Goal: Information Seeking & Learning: Learn about a topic

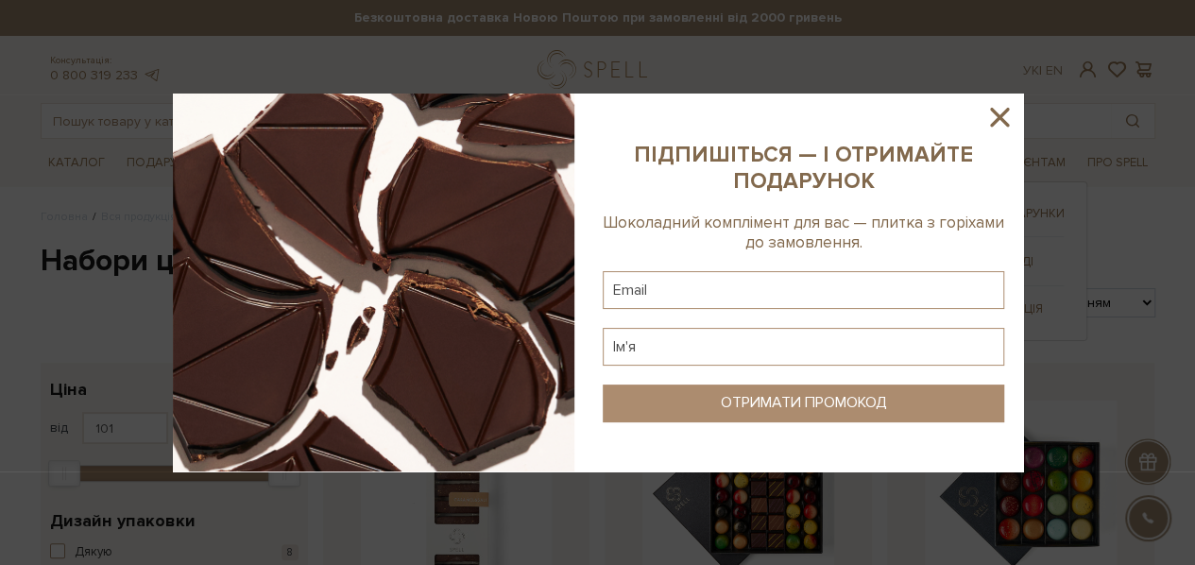
click at [910, 158] on div at bounding box center [597, 282] width 1195 height 565
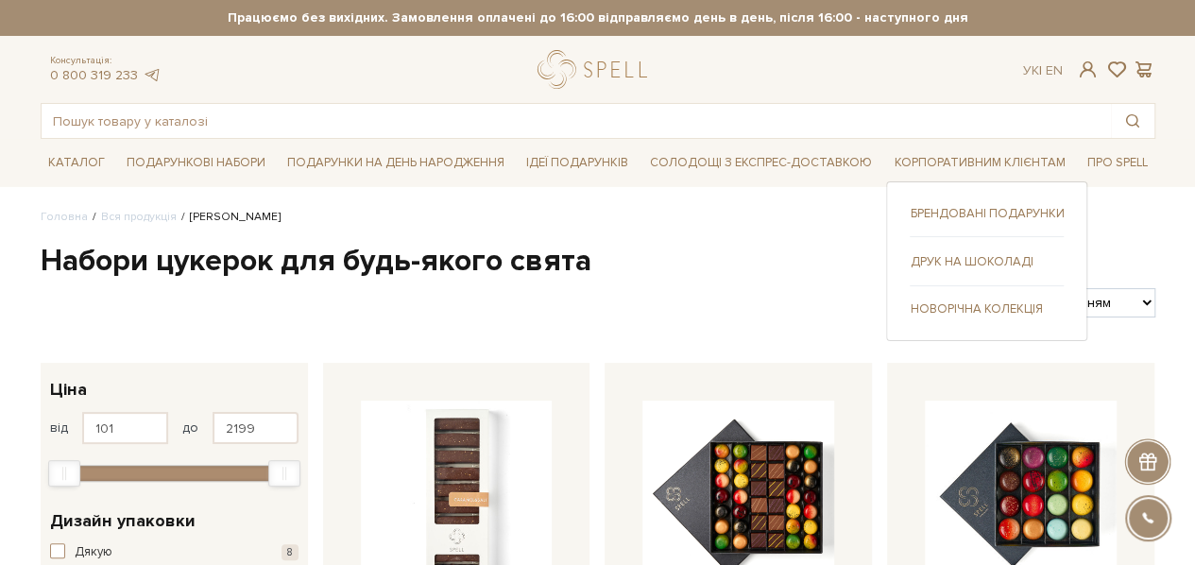
click at [976, 255] on link "Друк на шоколаді" at bounding box center [987, 261] width 154 height 17
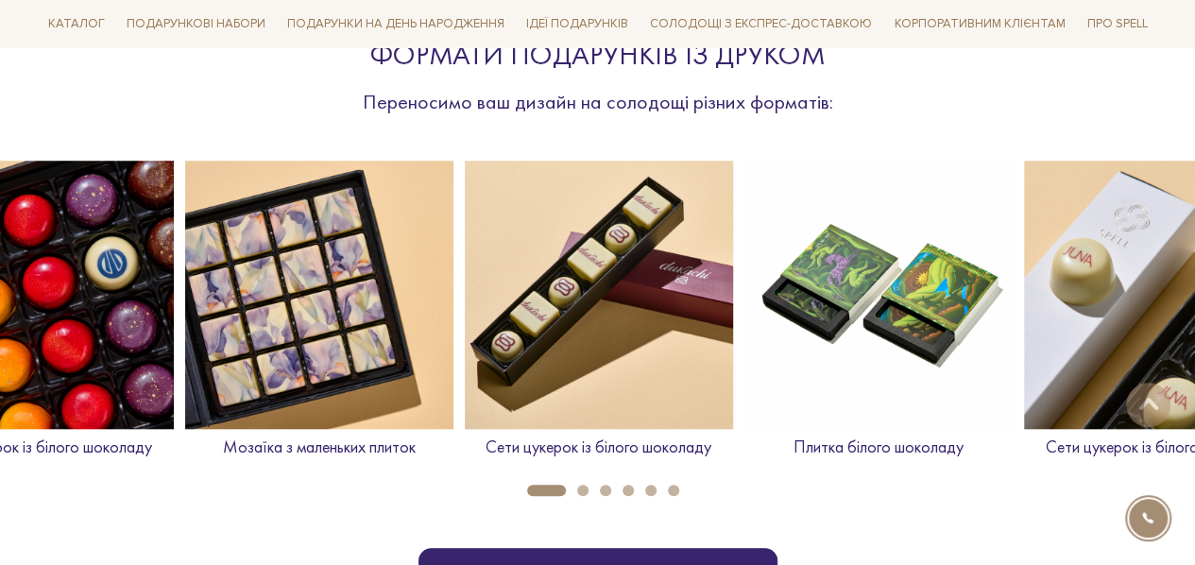
scroll to position [756, 0]
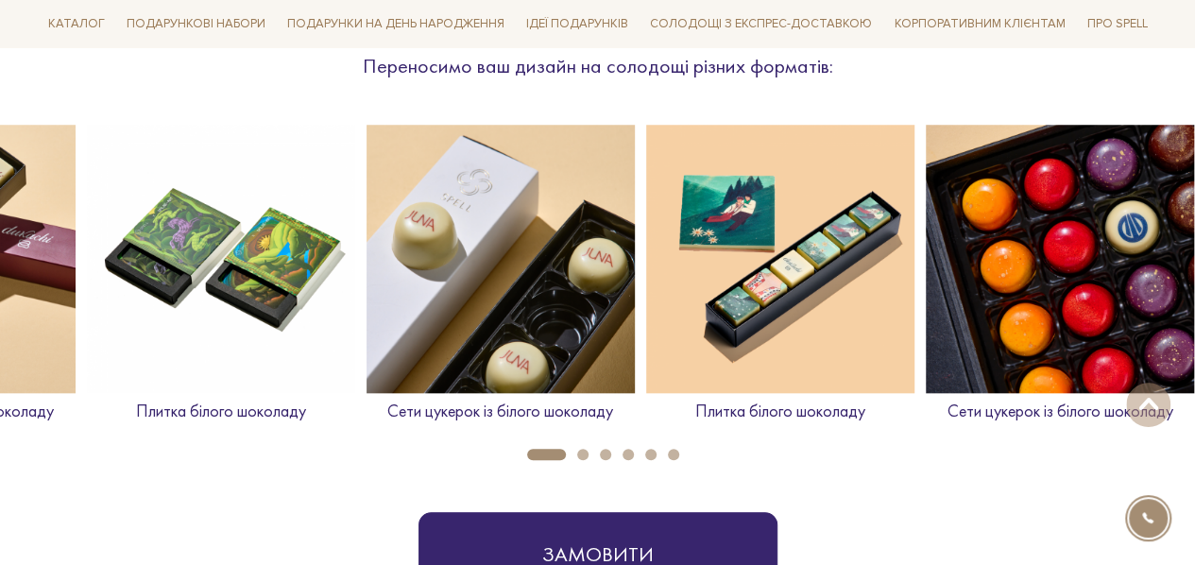
drag, startPoint x: 905, startPoint y: 253, endPoint x: 248, endPoint y: 245, distance: 657.5
click at [248, 245] on img at bounding box center [221, 259] width 268 height 268
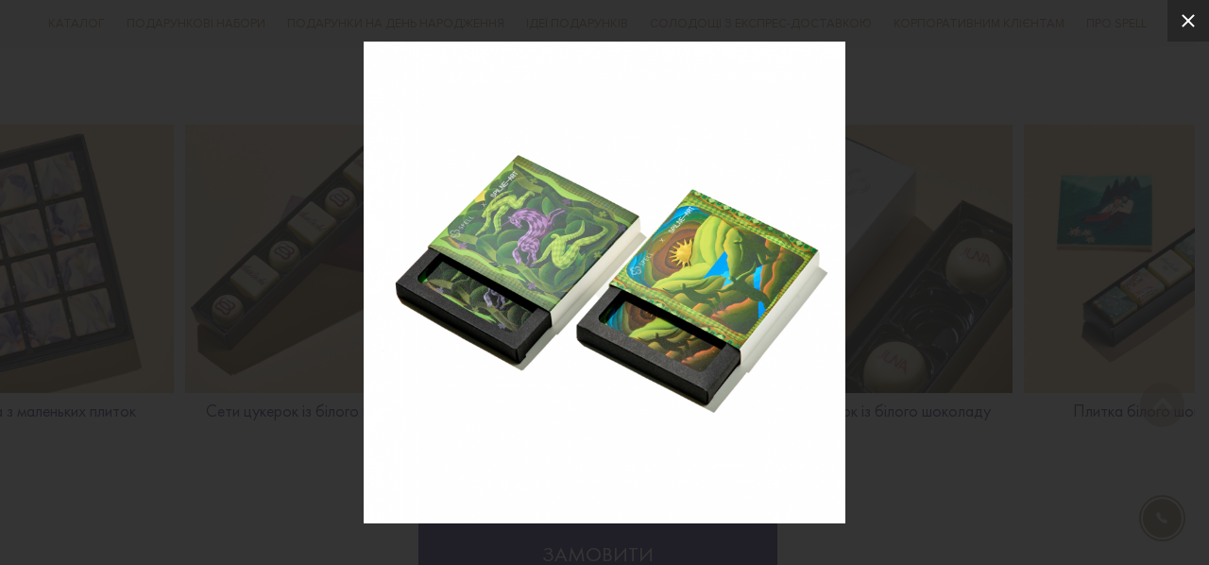
click at [1194, 22] on button at bounding box center [1189, 21] width 42 height 42
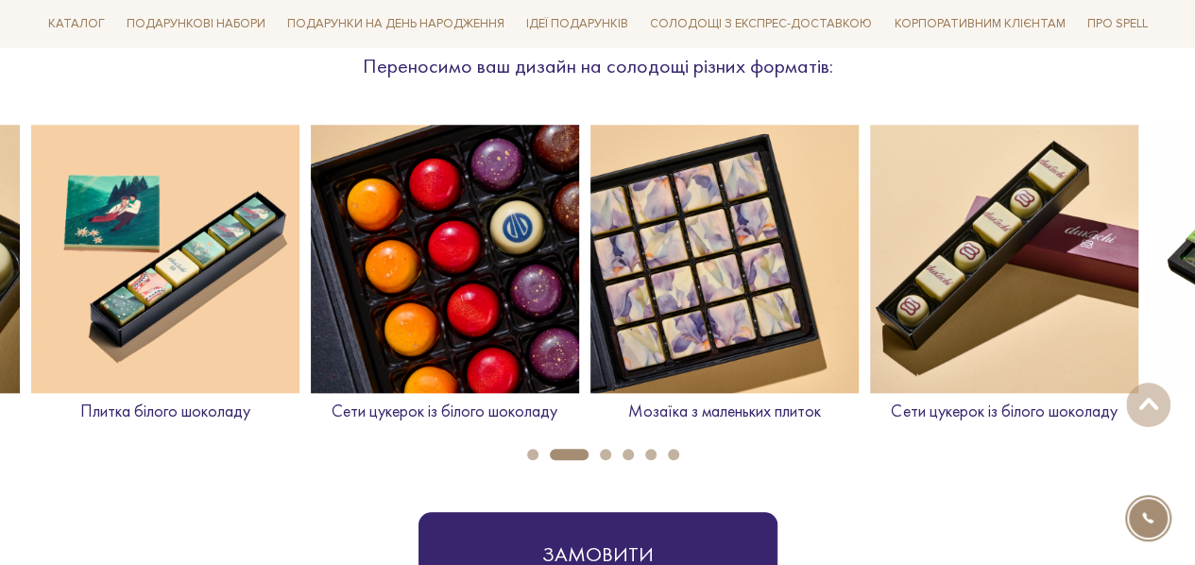
drag, startPoint x: 1062, startPoint y: 221, endPoint x: 92, endPoint y: 306, distance: 973.9
click at [92, 306] on img at bounding box center [165, 259] width 268 height 268
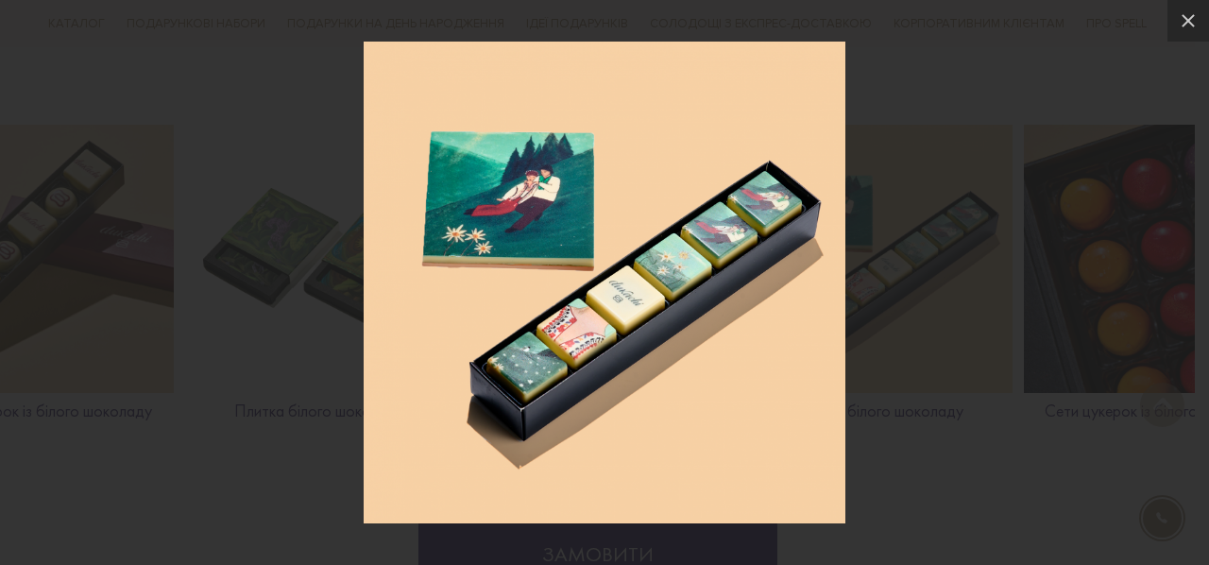
click at [1128, 126] on div at bounding box center [604, 282] width 1209 height 565
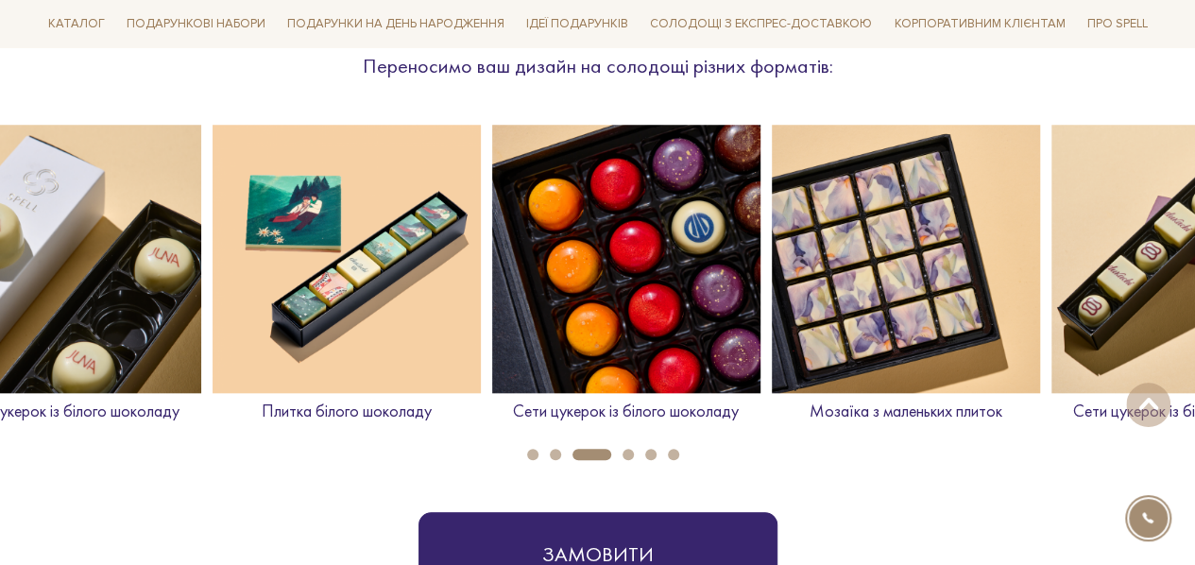
drag, startPoint x: 1011, startPoint y: 239, endPoint x: 421, endPoint y: 245, distance: 589.5
click at [492, 245] on img at bounding box center [626, 259] width 268 height 268
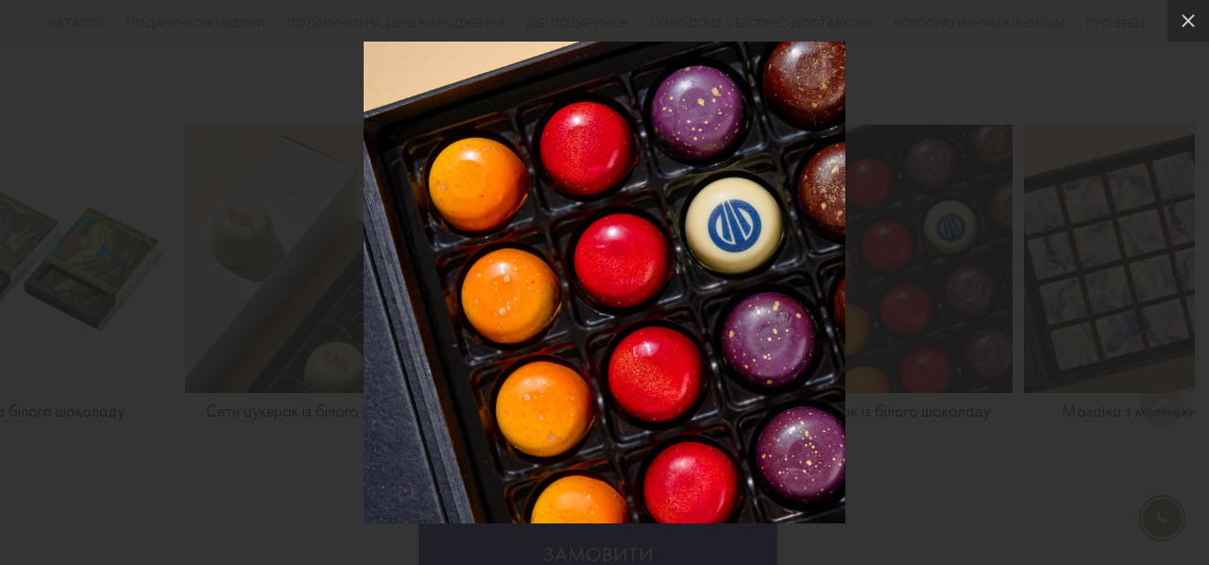
click at [1077, 430] on div at bounding box center [604, 282] width 1209 height 565
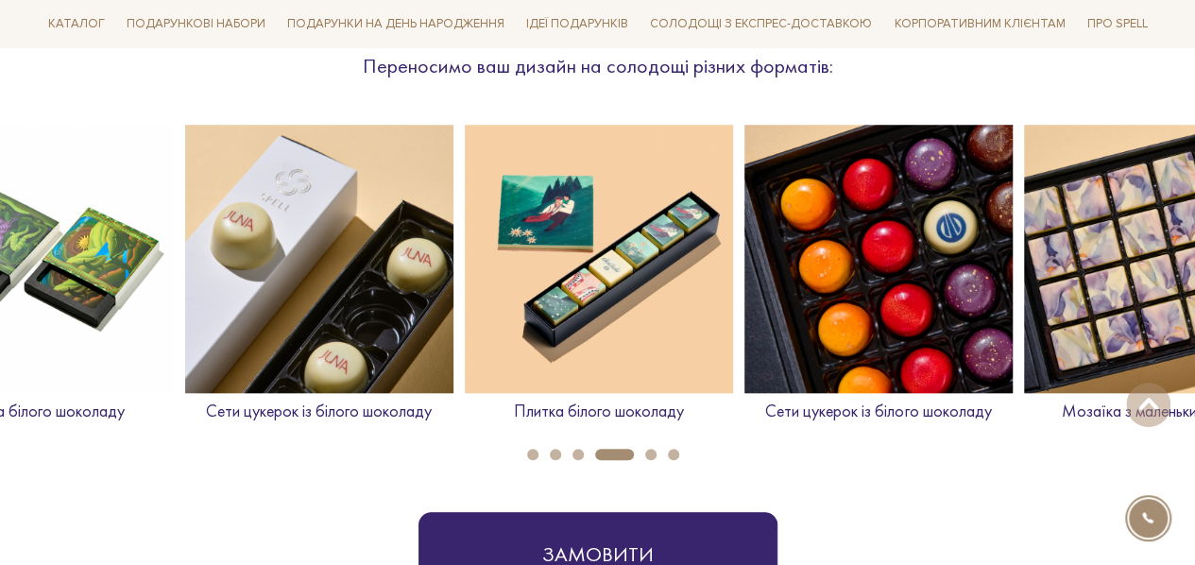
click at [655, 454] on button "5" at bounding box center [650, 454] width 11 height 11
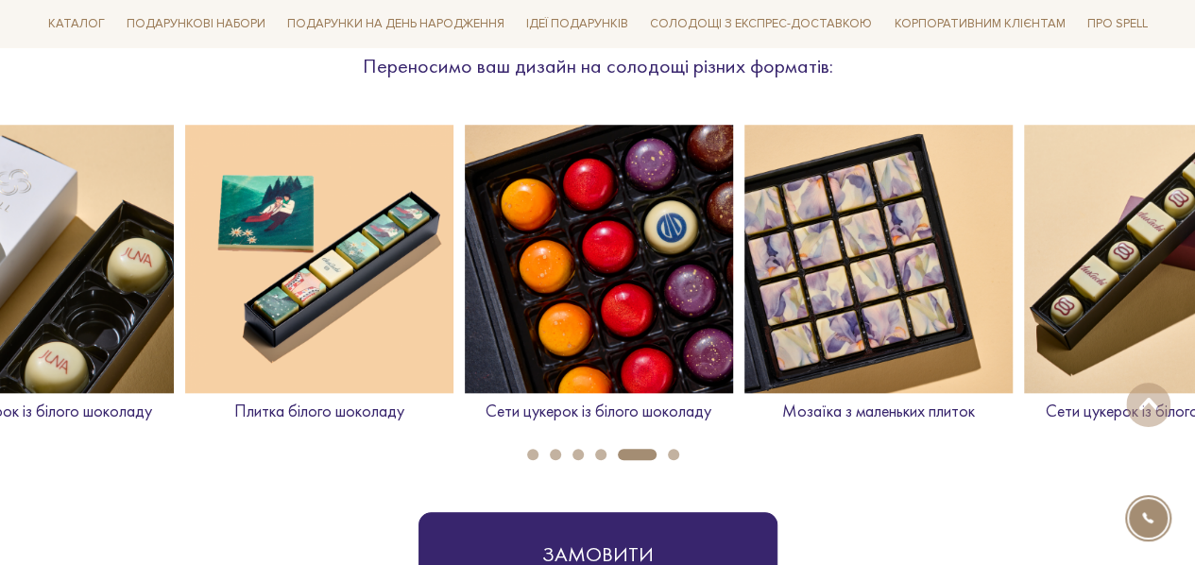
click at [674, 452] on button "6" at bounding box center [673, 454] width 11 height 11
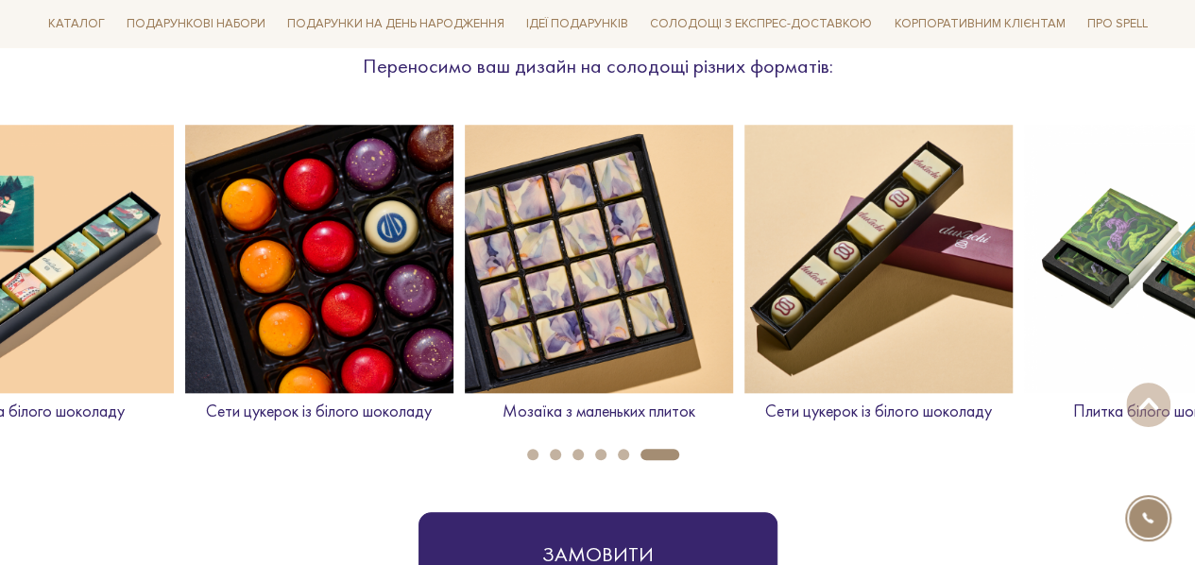
click at [543, 451] on li "2" at bounding box center [549, 454] width 23 height 11
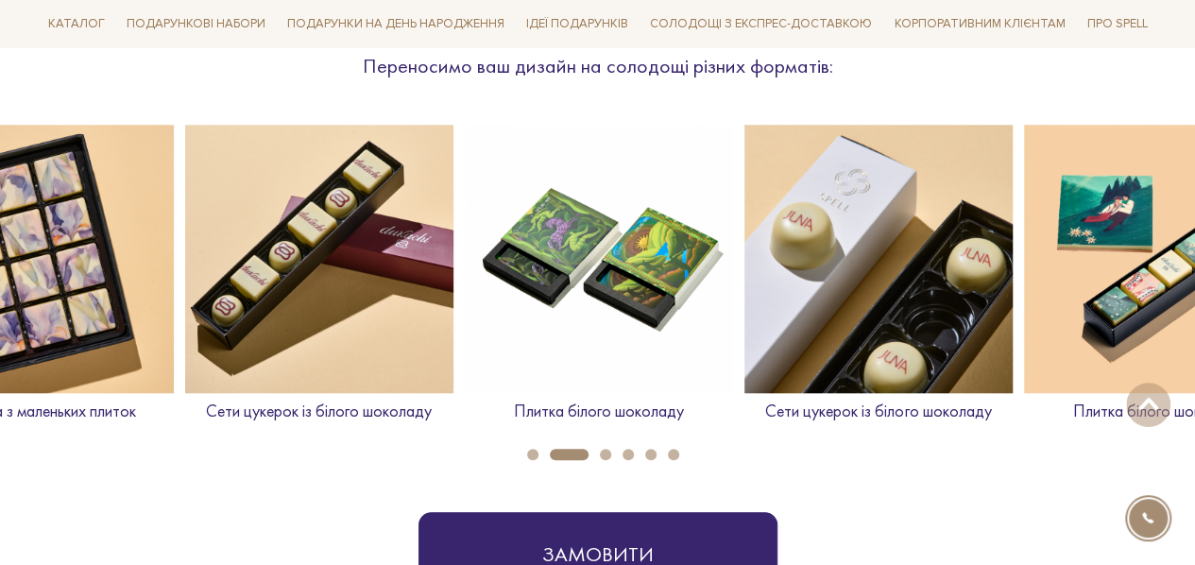
click at [538, 454] on li "2" at bounding box center [563, 454] width 50 height 11
click at [532, 455] on button "1" at bounding box center [532, 454] width 11 height 11
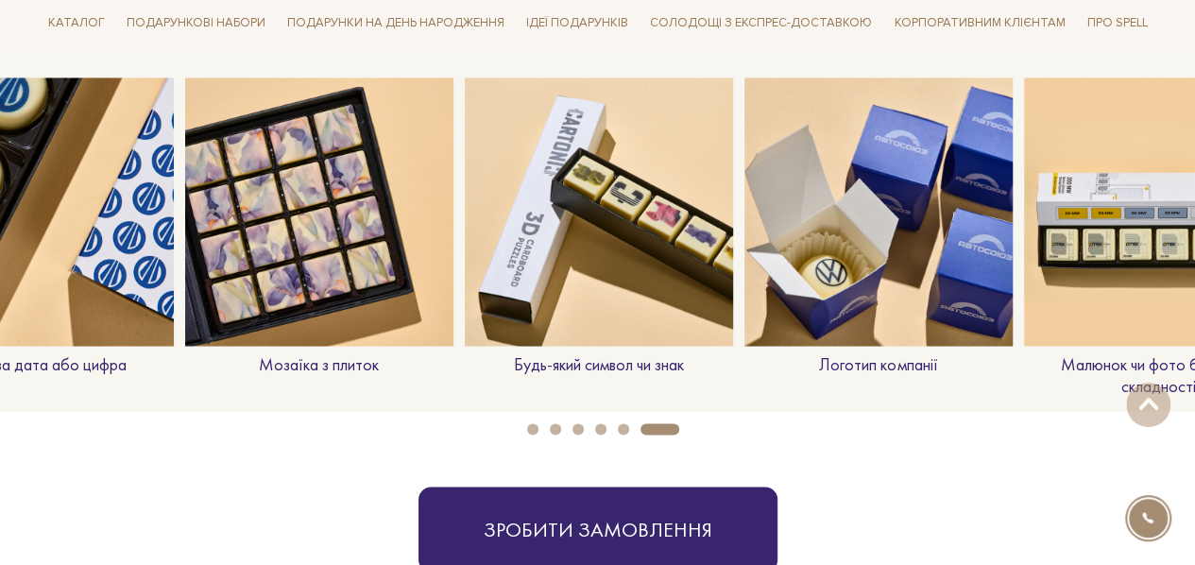
scroll to position [1511, 0]
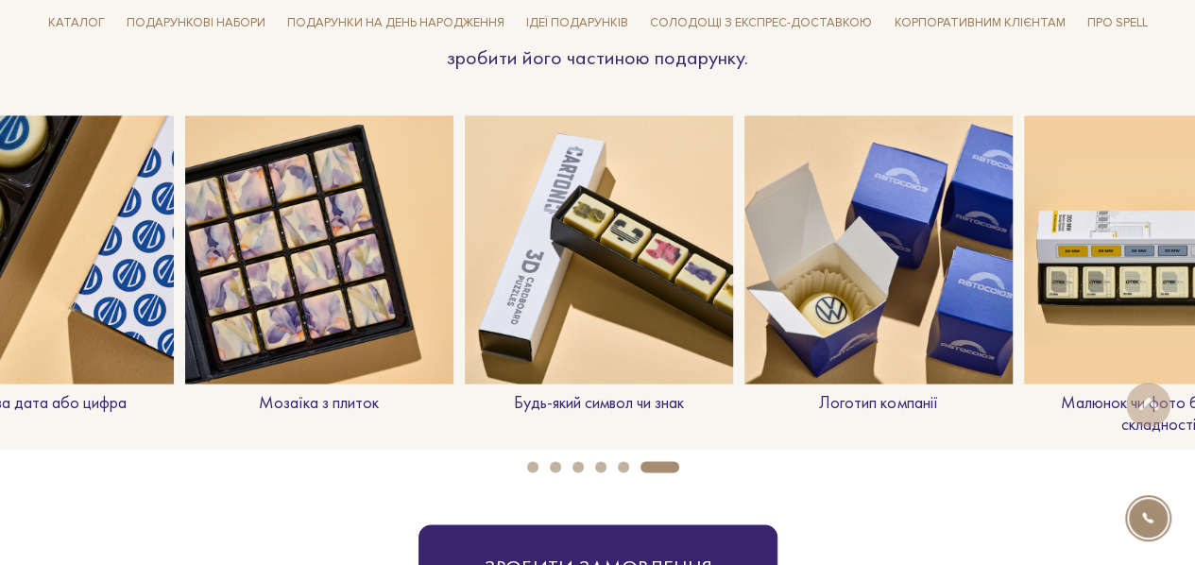
click at [619, 463] on button "5" at bounding box center [623, 466] width 11 height 11
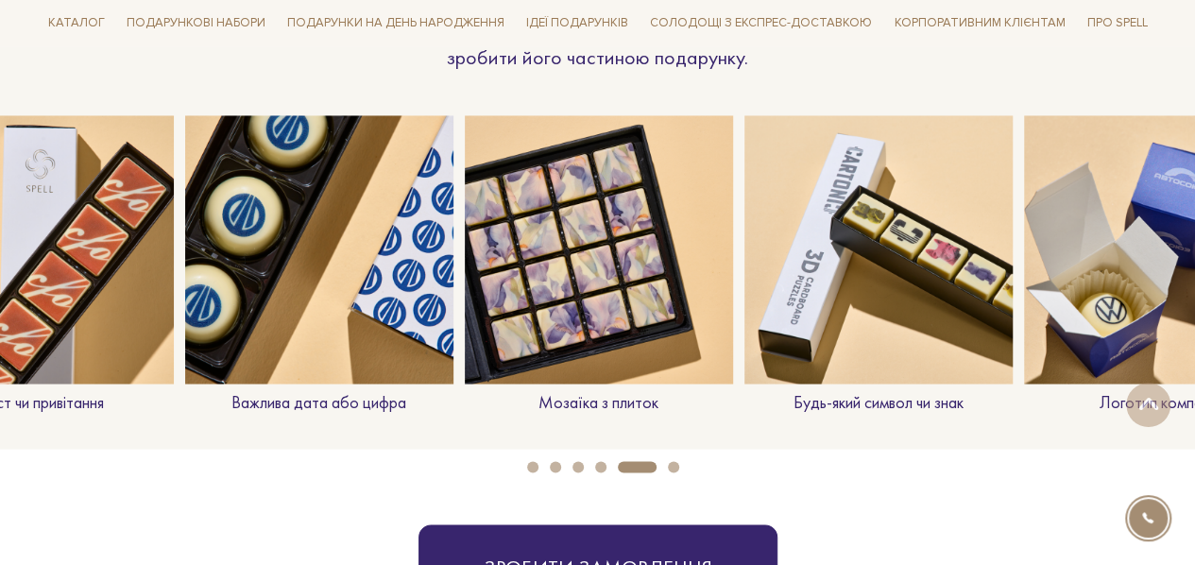
click at [598, 466] on button "4" at bounding box center [600, 466] width 11 height 11
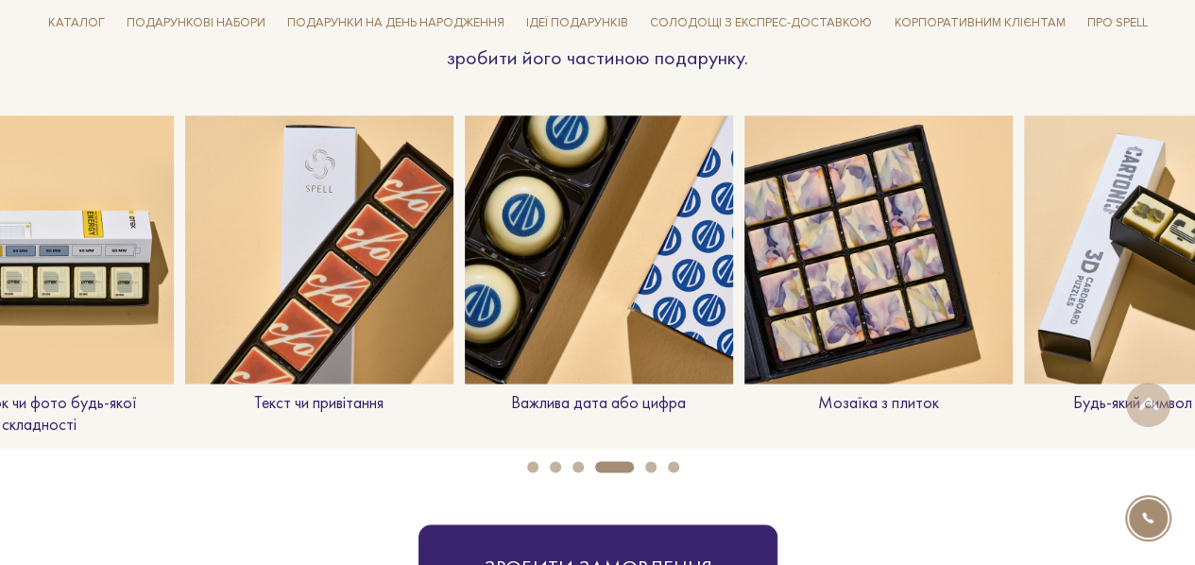
click at [580, 466] on button "3" at bounding box center [577, 466] width 11 height 11
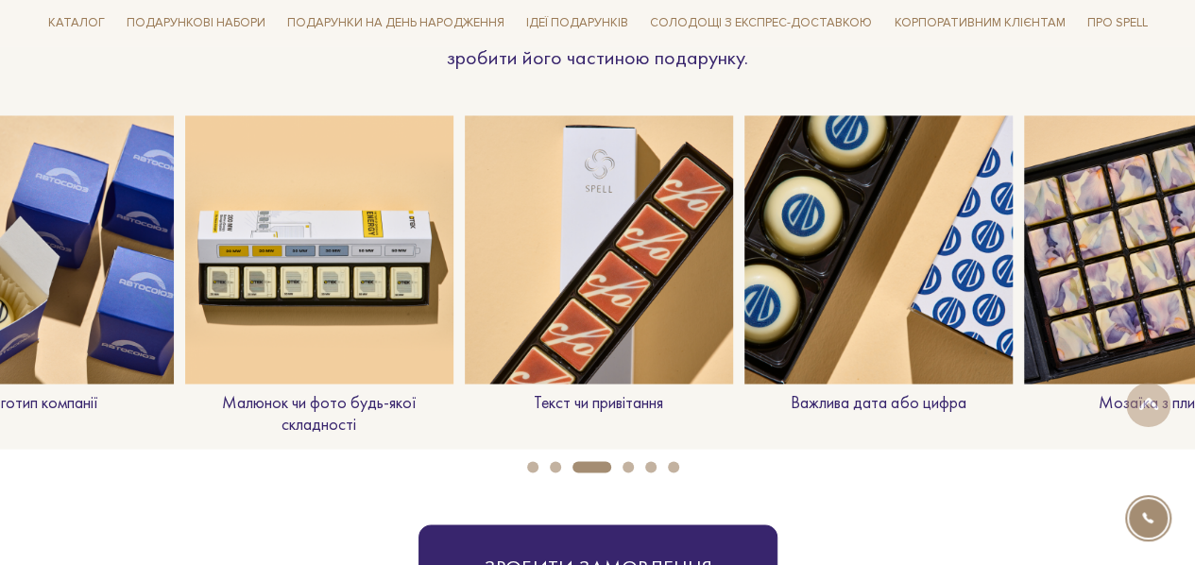
click at [547, 466] on li "2" at bounding box center [549, 466] width 23 height 11
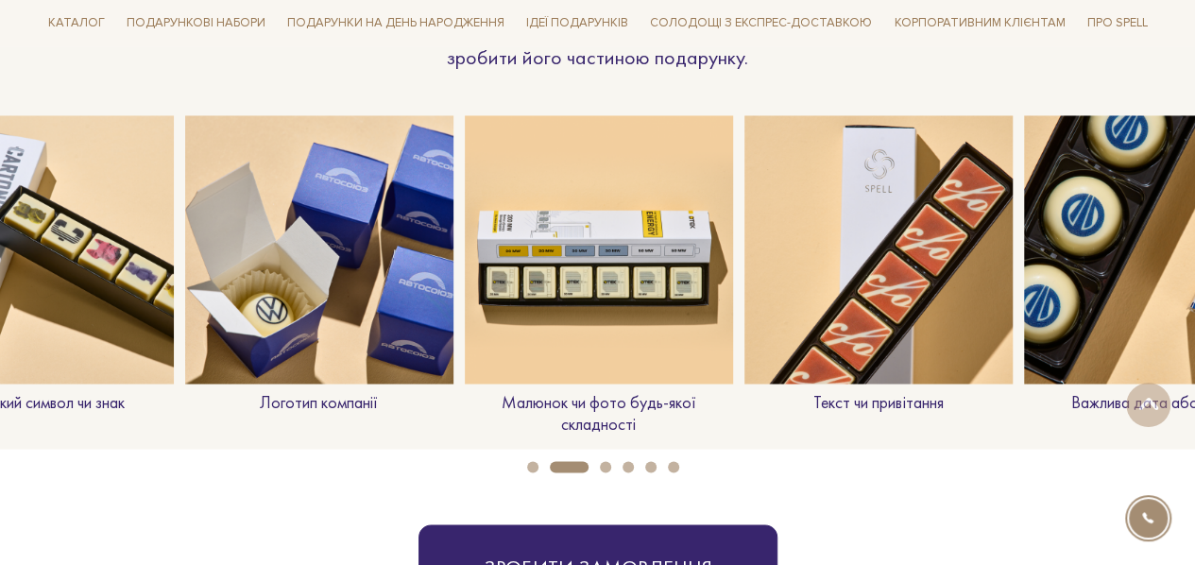
click at [538, 466] on li "2" at bounding box center [563, 466] width 50 height 11
click at [538, 463] on li "2" at bounding box center [563, 466] width 50 height 11
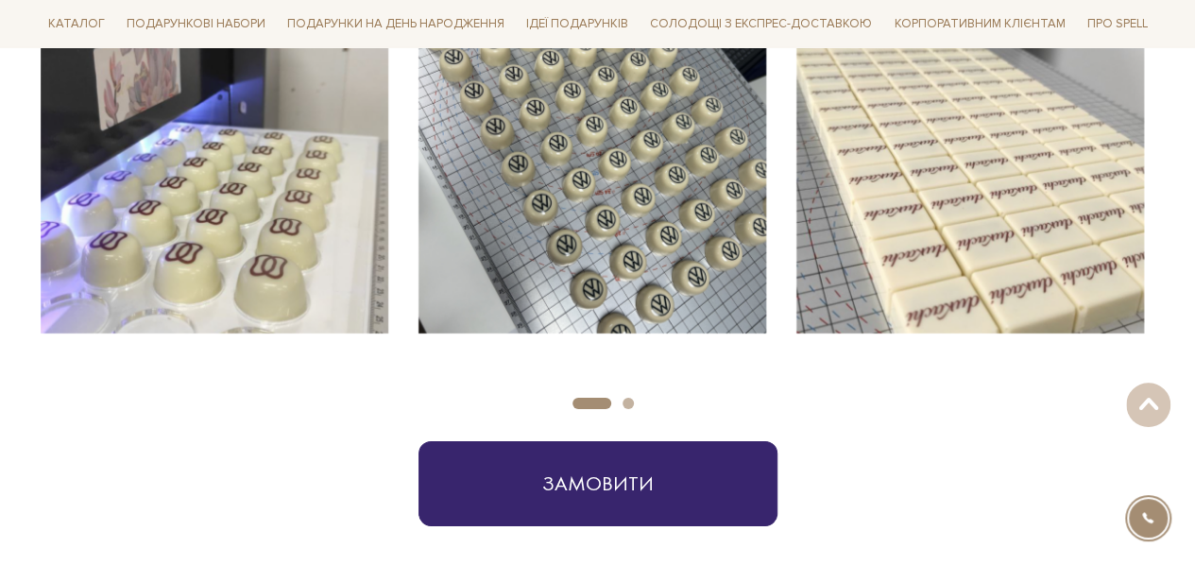
scroll to position [2645, 0]
